Goal: Task Accomplishment & Management: Manage account settings

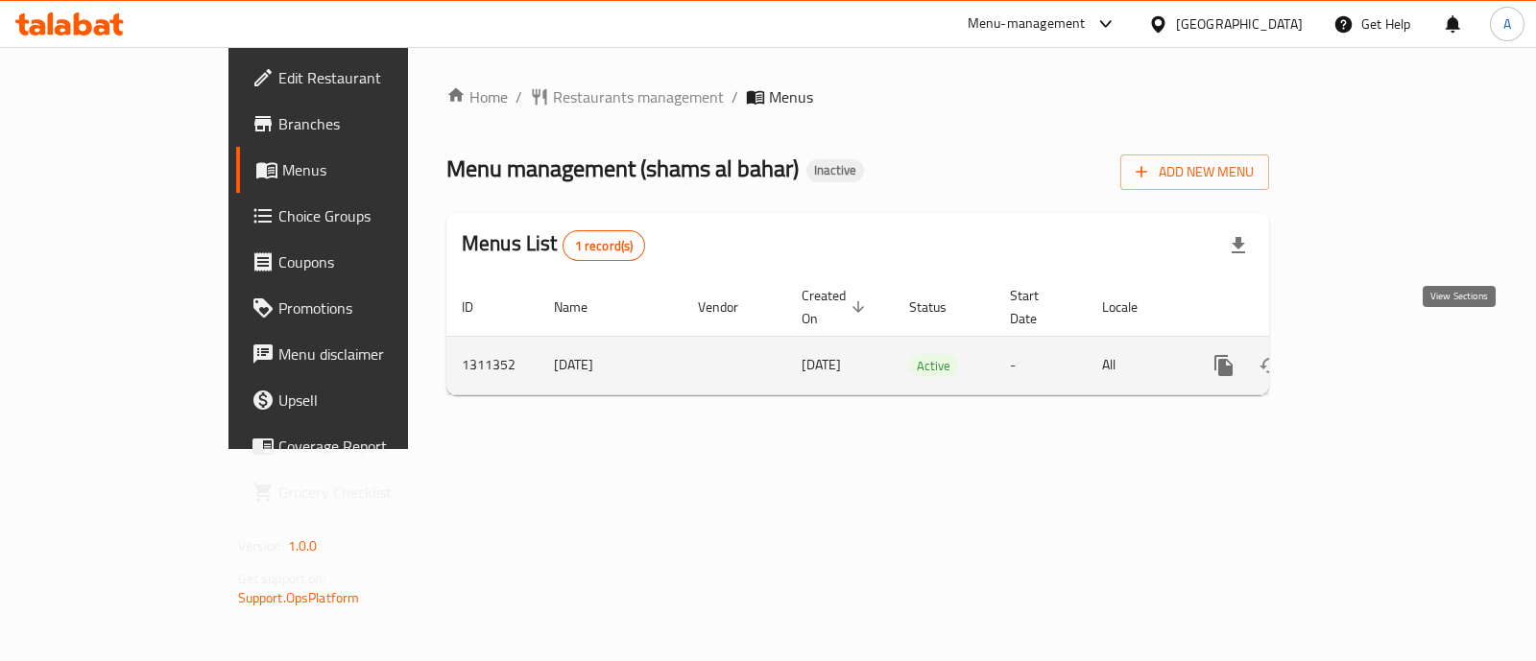
click at [1374, 354] on icon "enhanced table" at bounding box center [1362, 365] width 23 height 23
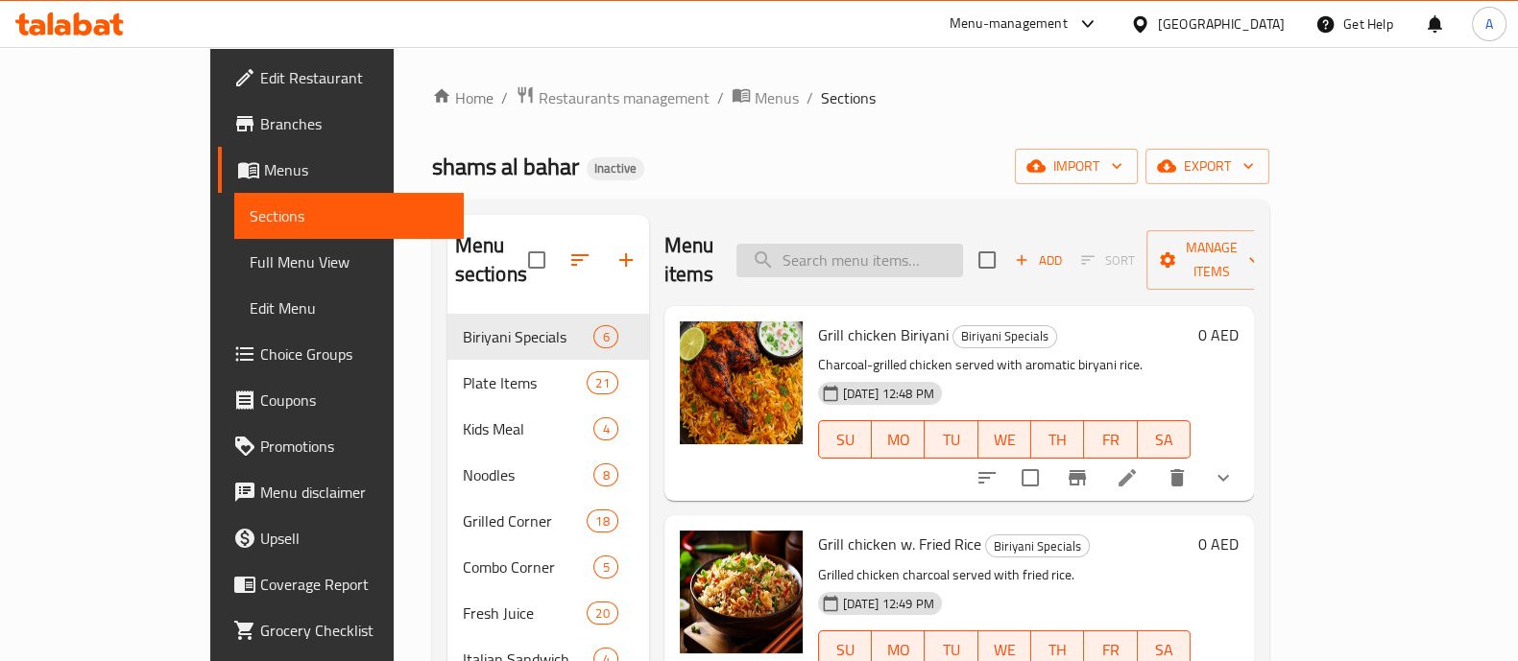
click at [963, 244] on input "search" at bounding box center [849, 261] width 227 height 34
paste input "Tikka Chicken/Mutton"
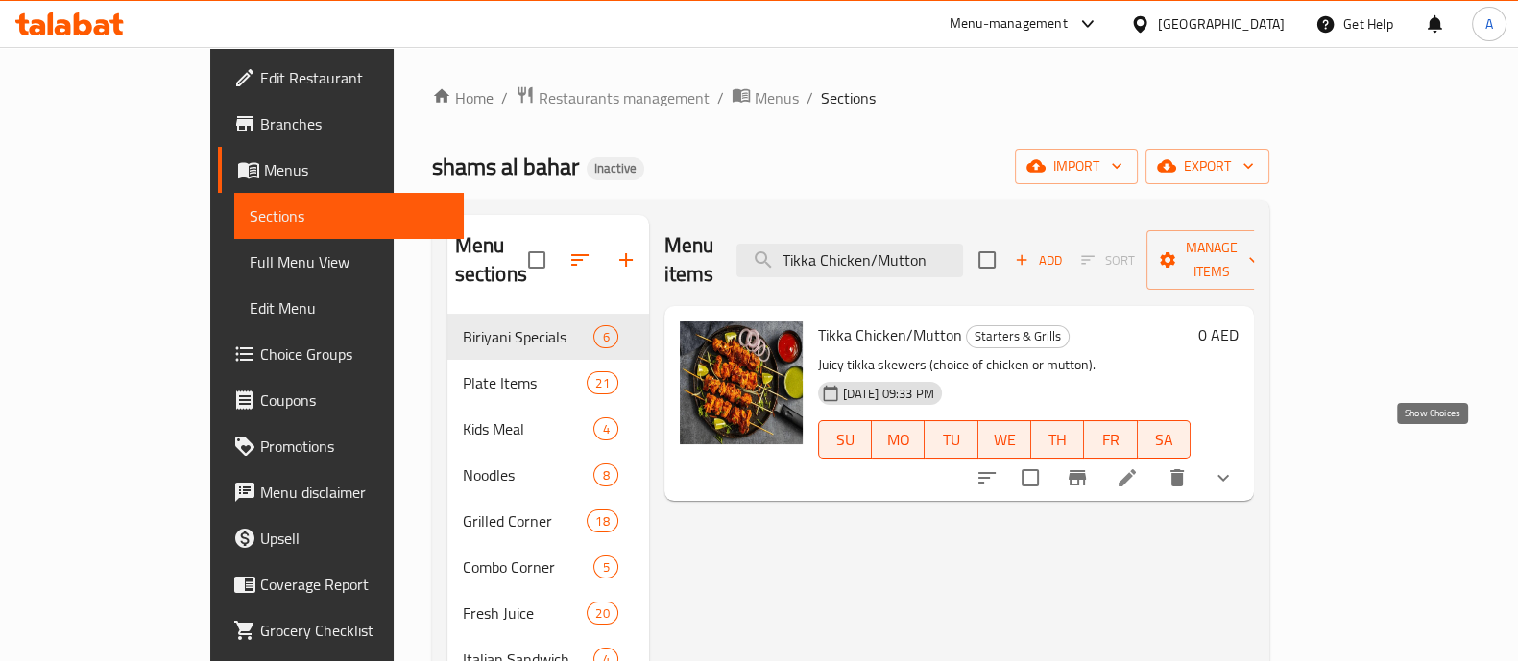
type input "Tikka Chicken/Mutton"
click at [1229, 475] on icon "show more" at bounding box center [1223, 478] width 12 height 7
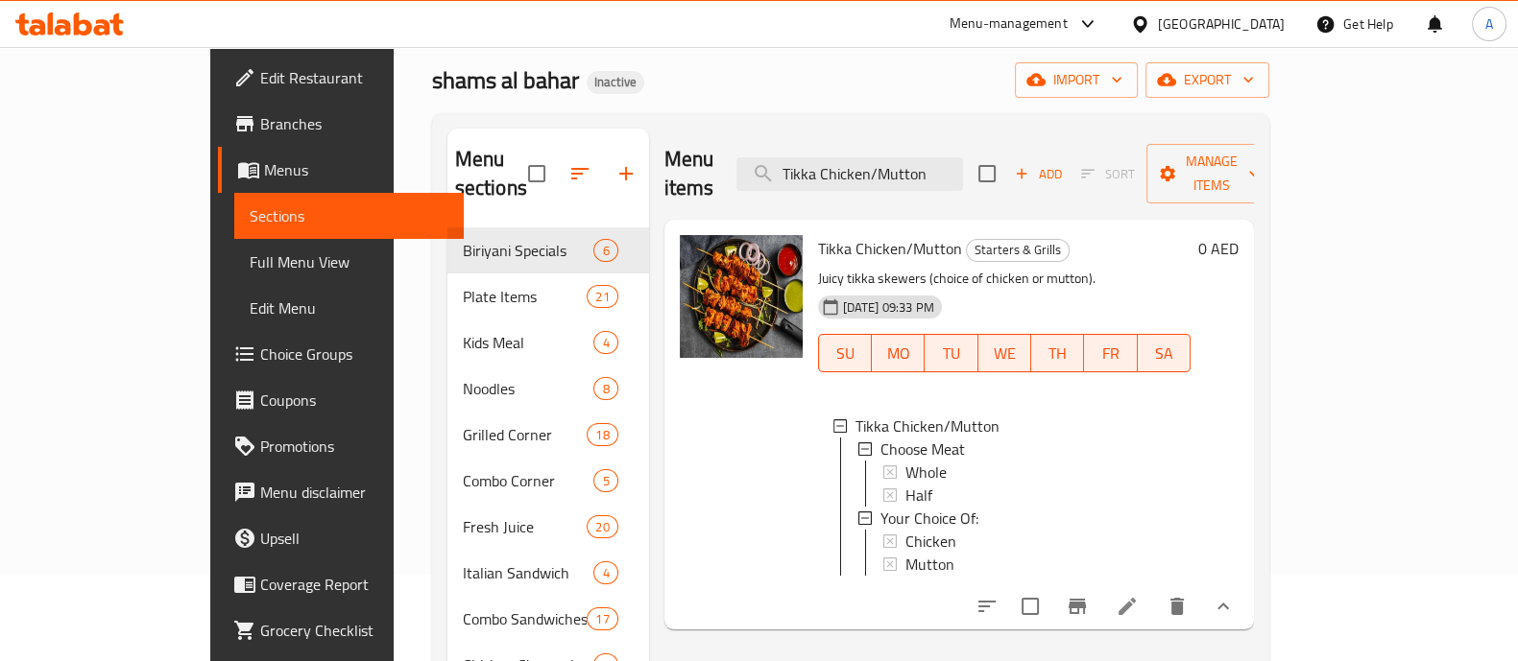
scroll to position [119, 0]
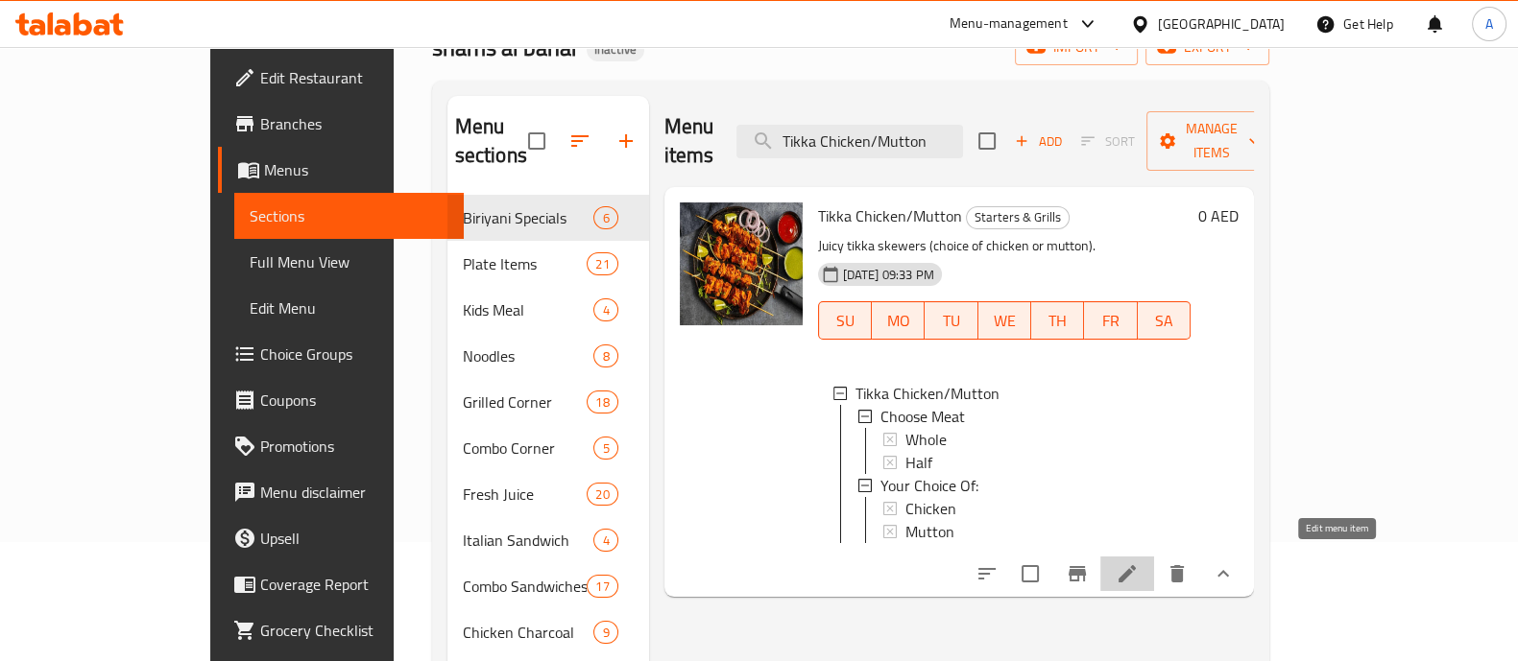
click at [1138, 569] on icon at bounding box center [1126, 574] width 23 height 23
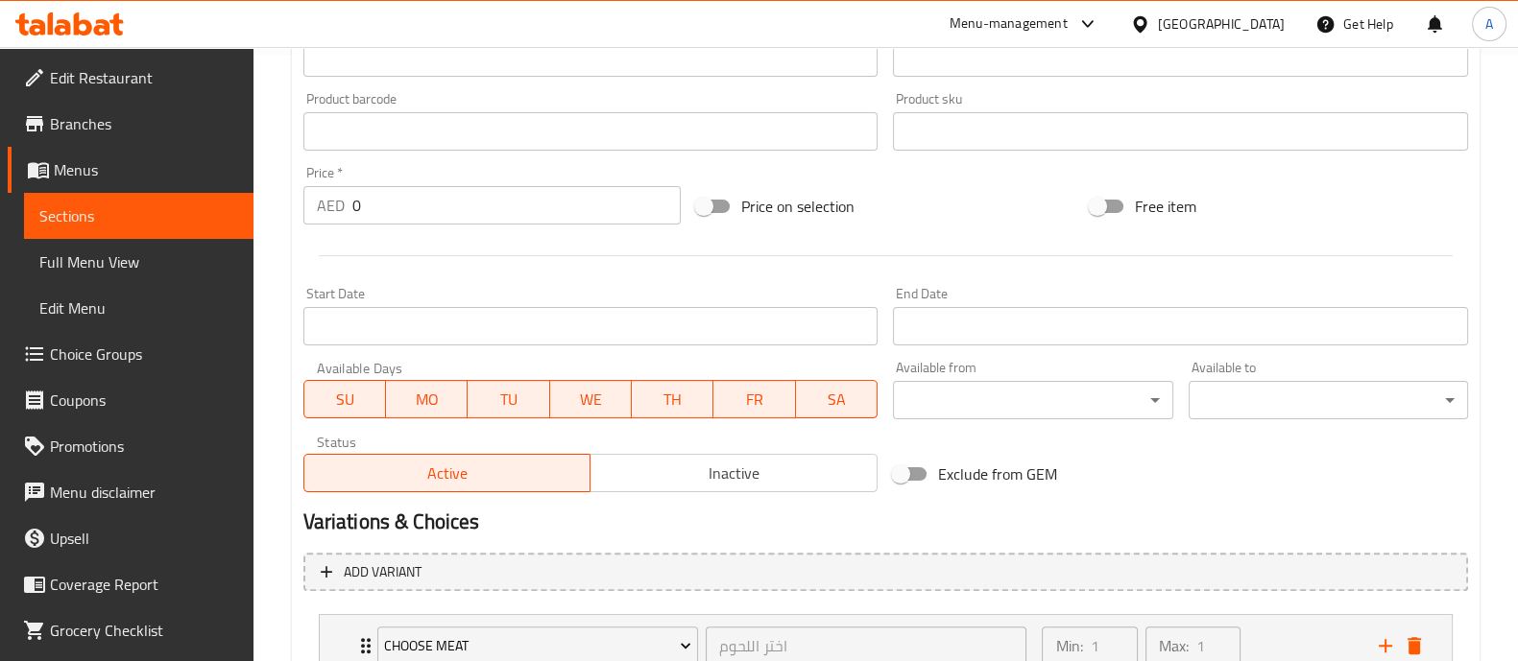
scroll to position [831, 0]
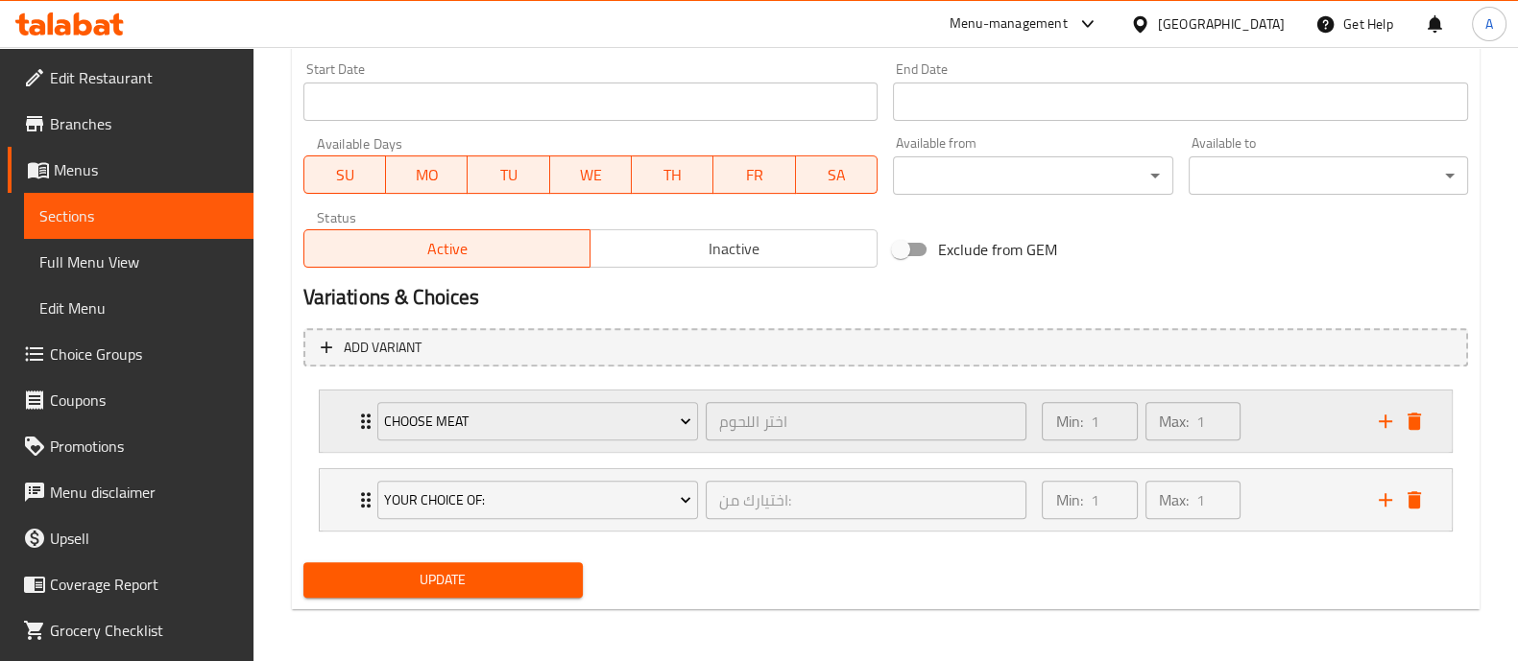
click at [1285, 433] on div "Min: 1 ​ Max: 1 ​" at bounding box center [1198, 421] width 336 height 61
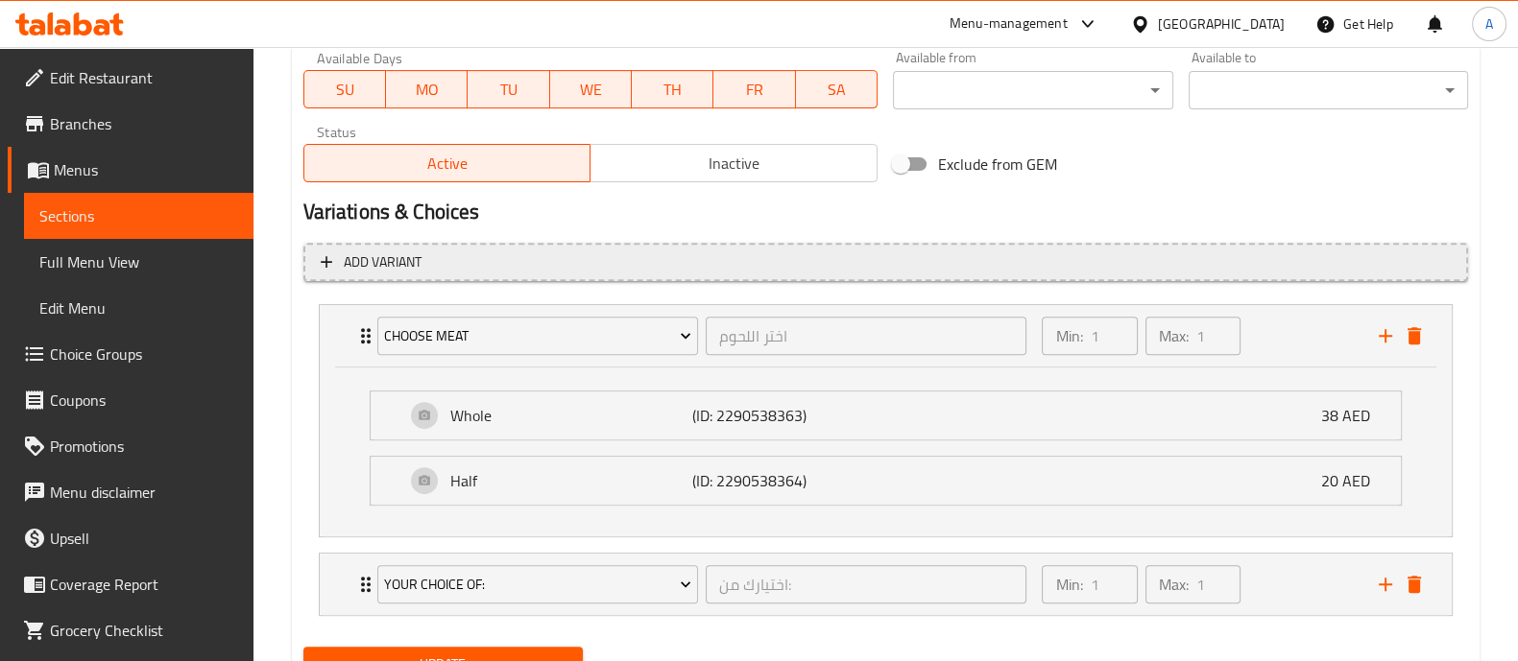
scroll to position [1001, 0]
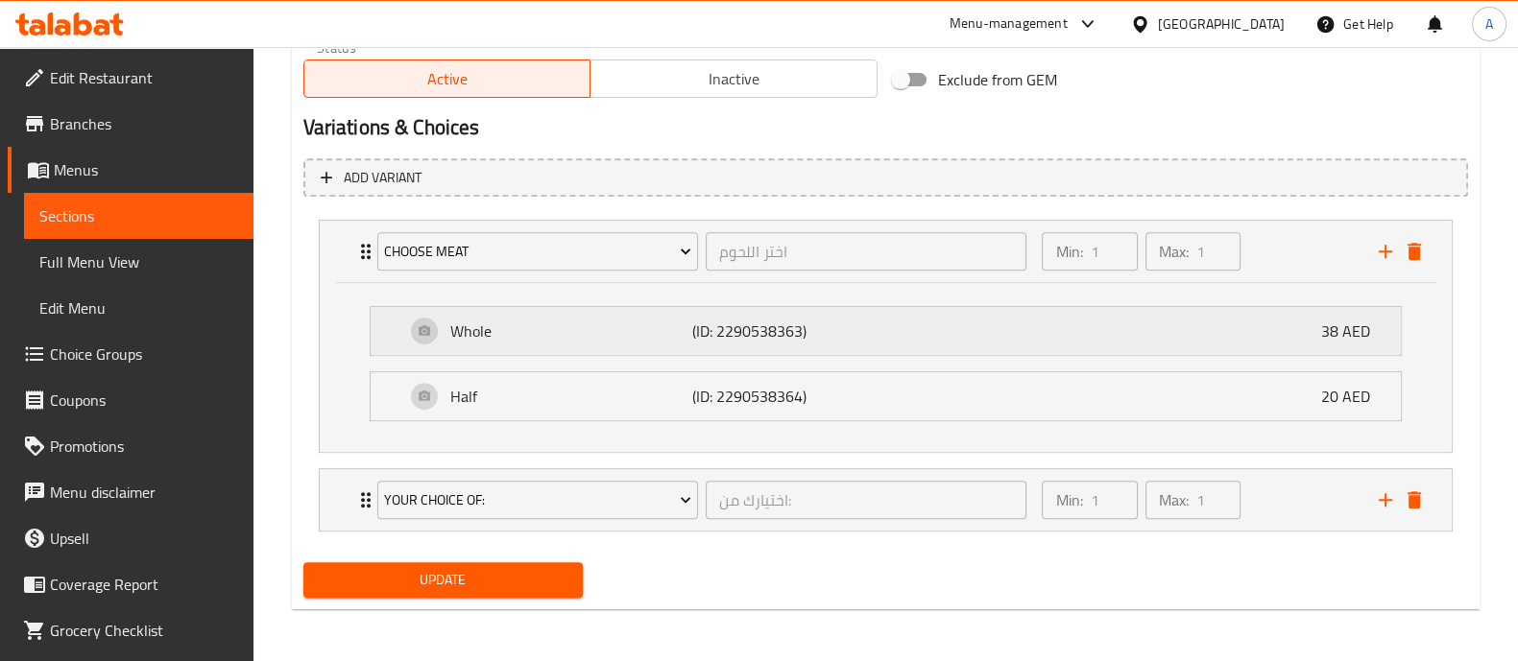
click at [899, 316] on div "Whole (ID: 2290538363) 38 AED" at bounding box center [891, 331] width 972 height 48
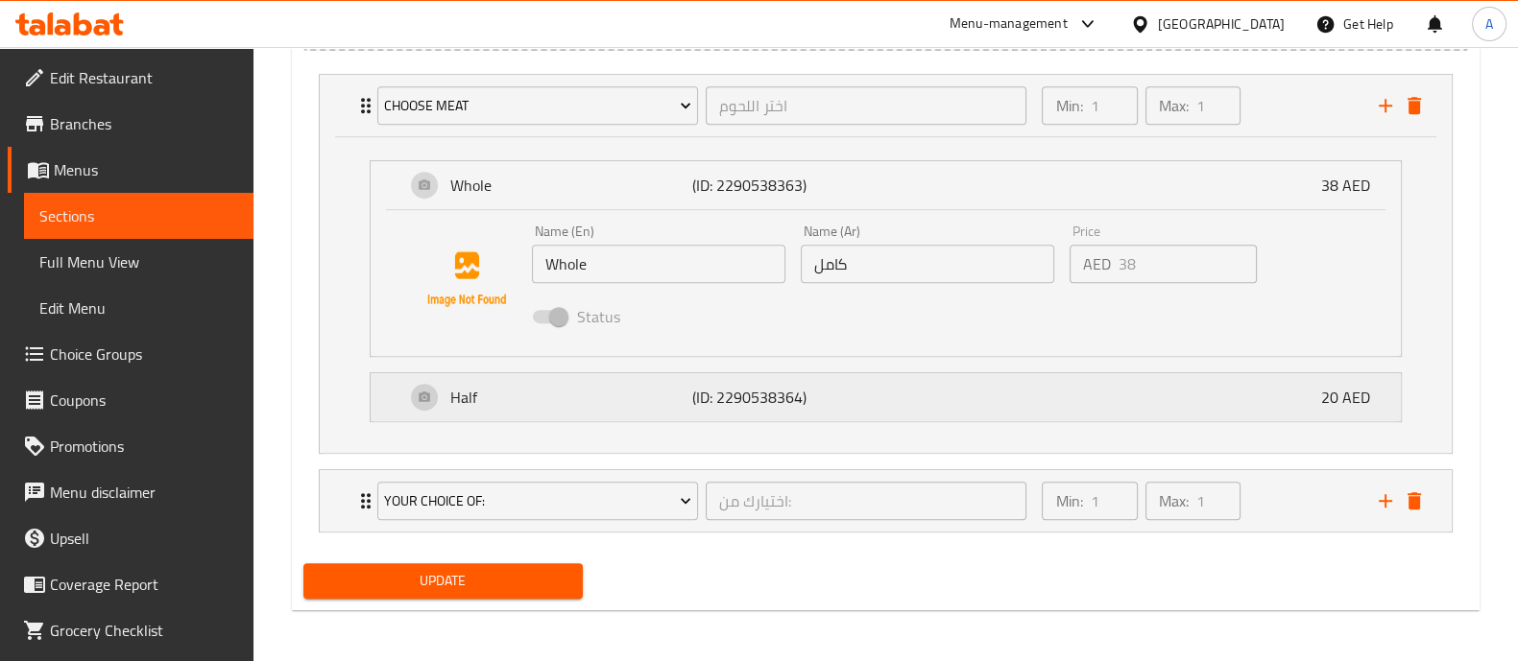
click at [880, 414] on div "Half (ID: 2290538364) 20 AED" at bounding box center [891, 397] width 972 height 48
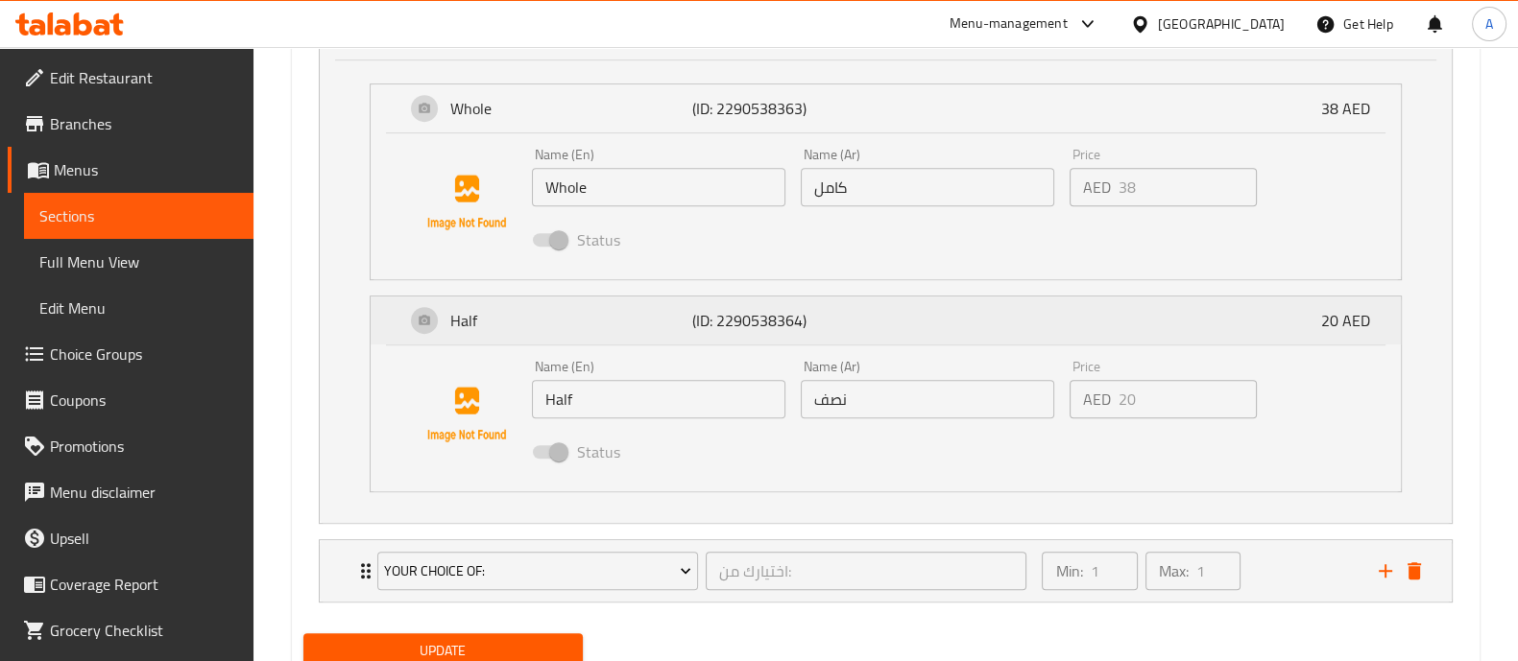
scroll to position [1295, 0]
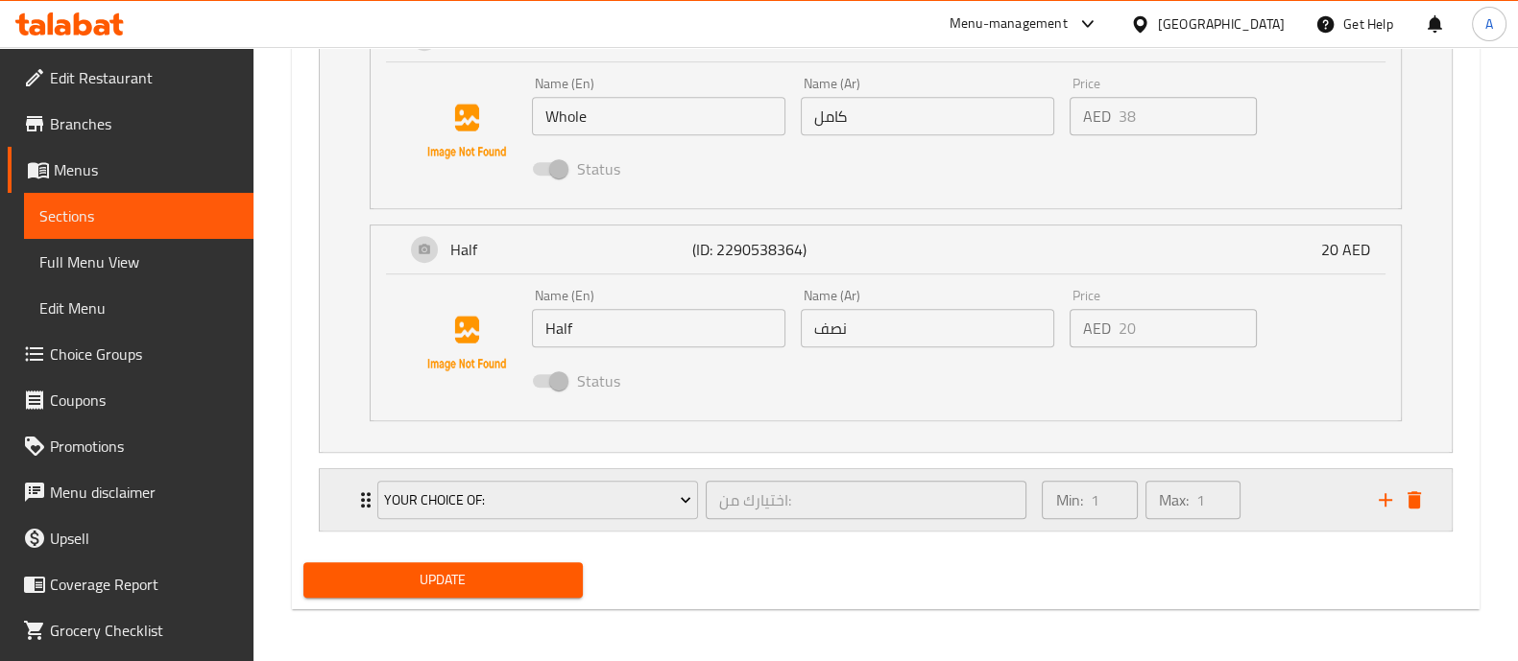
click at [1292, 501] on div "Min: 1 ​ Max: 1 ​" at bounding box center [1198, 499] width 336 height 61
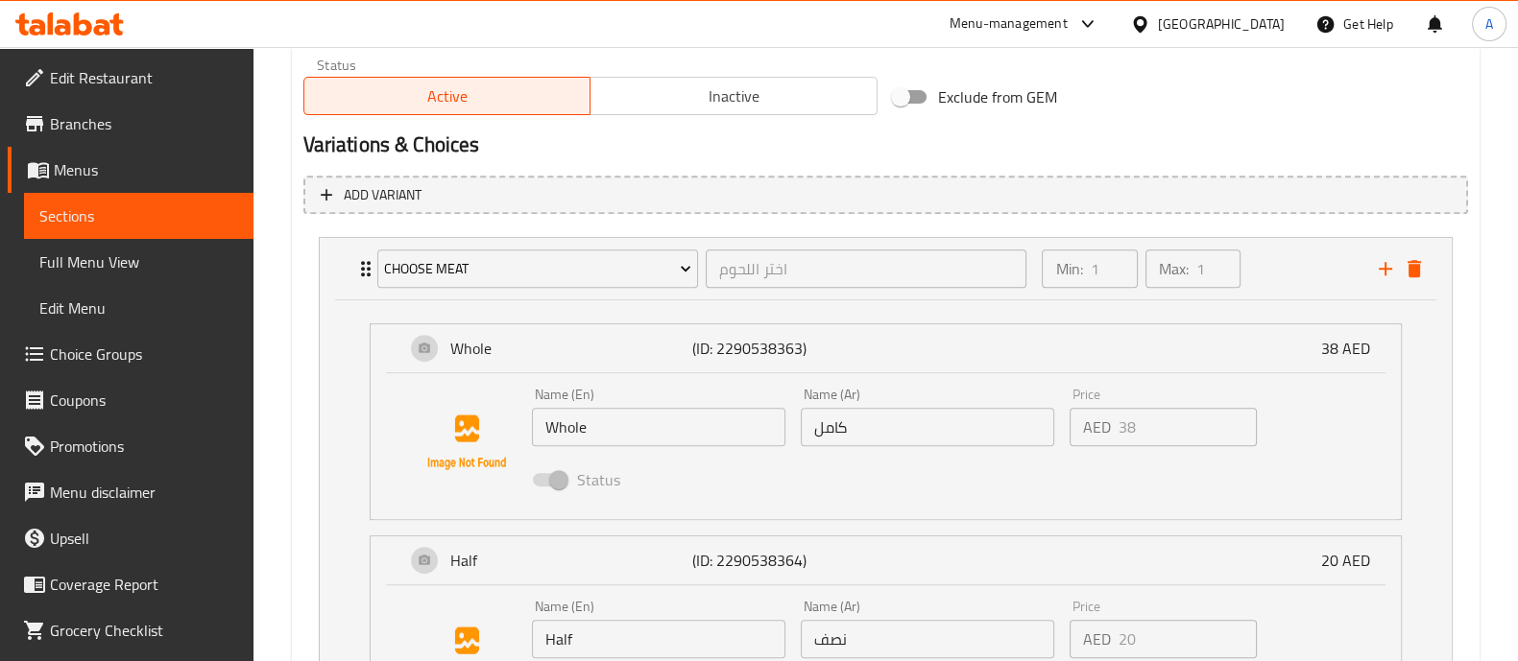
scroll to position [1464, 0]
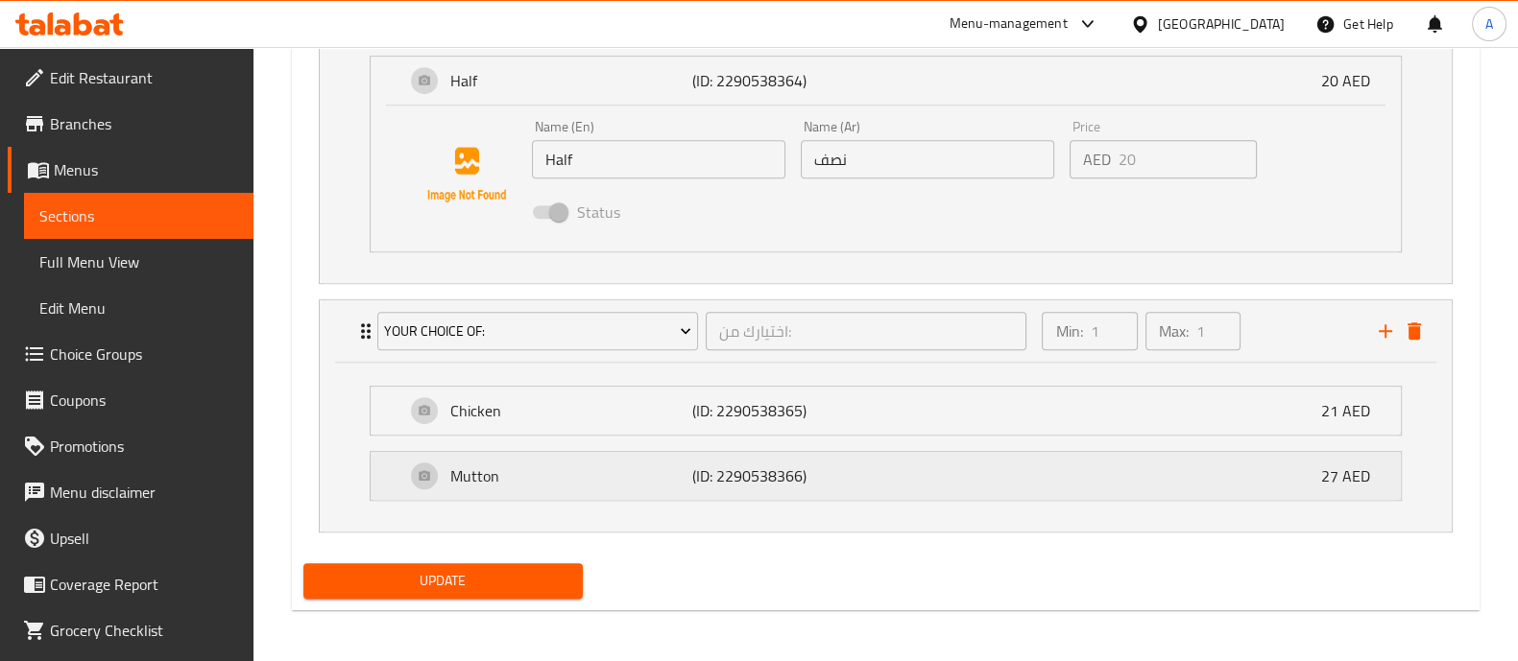
click at [986, 466] on div "Mutton (ID: 2290538366) 27 AED" at bounding box center [891, 476] width 972 height 48
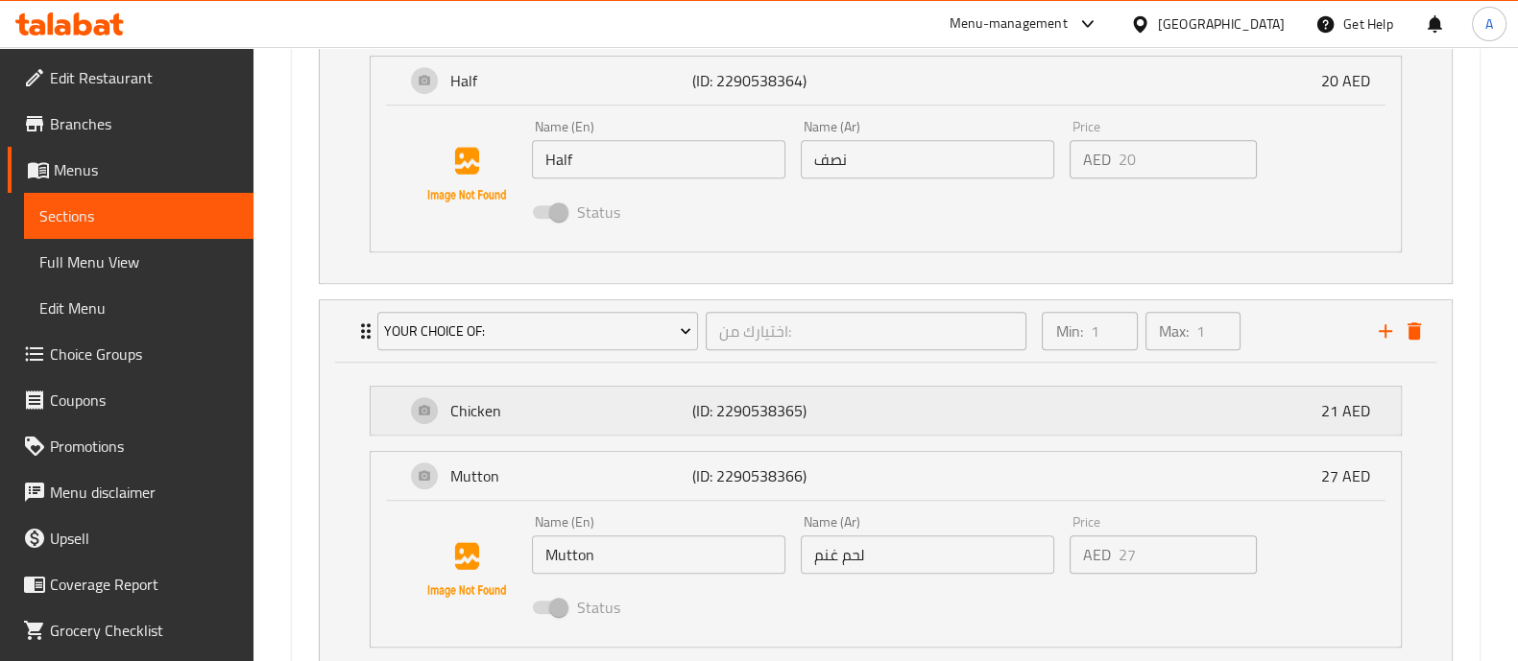
click at [963, 419] on div "Chicken (ID: 2290538365) 21 AED" at bounding box center [891, 411] width 972 height 48
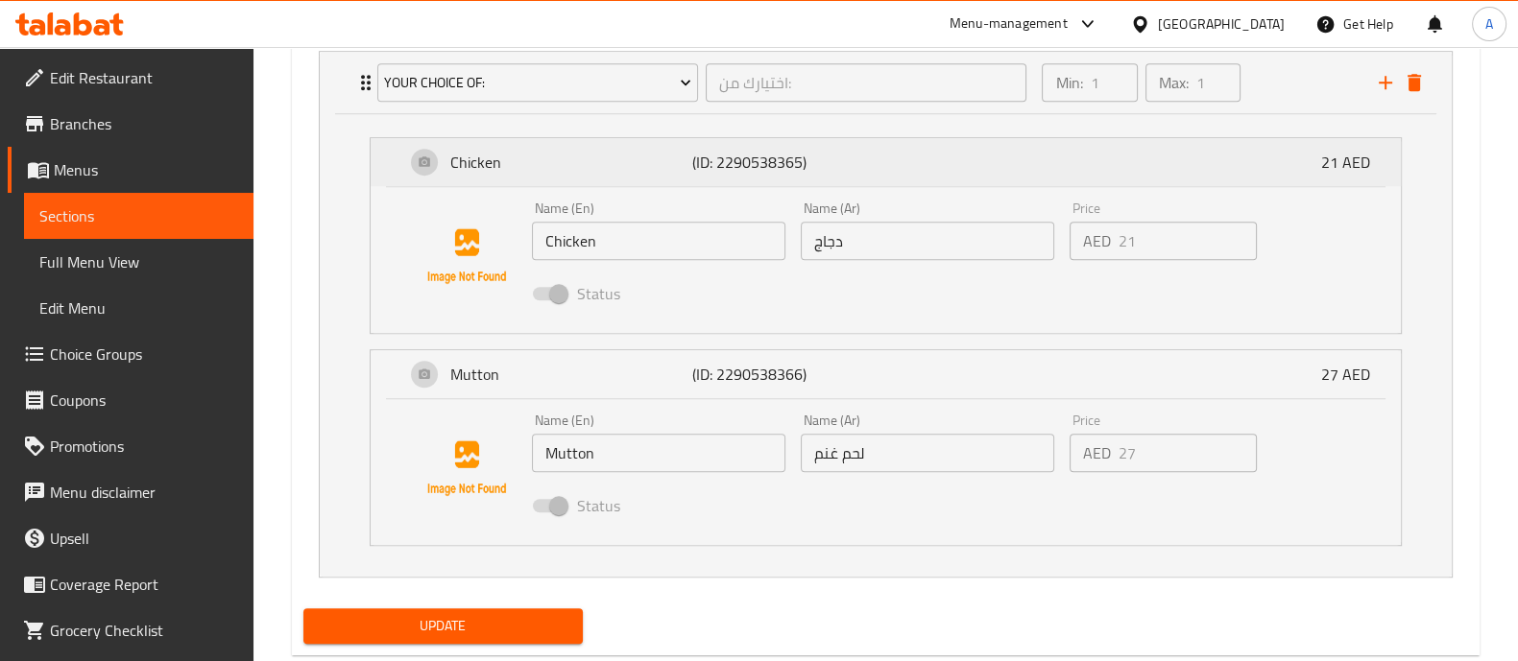
scroll to position [1757, 0]
